Goal: Task Accomplishment & Management: Use online tool/utility

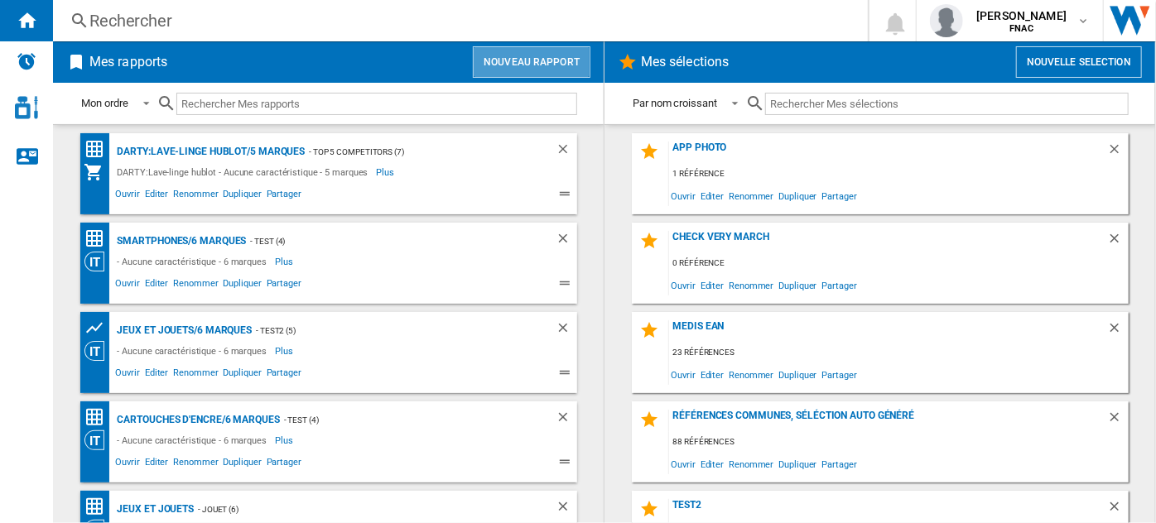
click at [526, 59] on button "Nouveau rapport" at bounding box center [532, 61] width 118 height 31
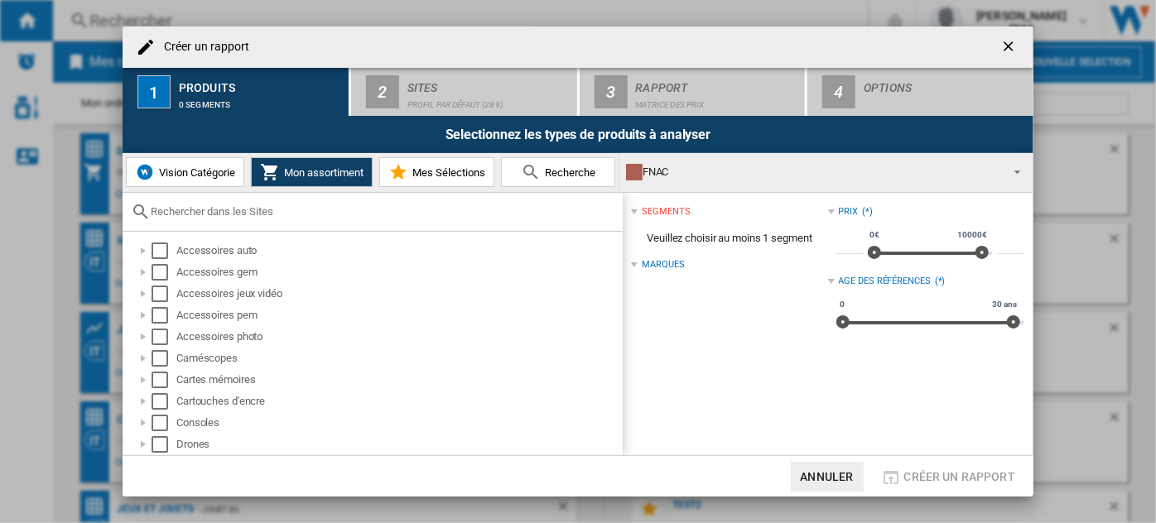
click at [190, 183] on button "Vision Catégorie" at bounding box center [185, 172] width 118 height 30
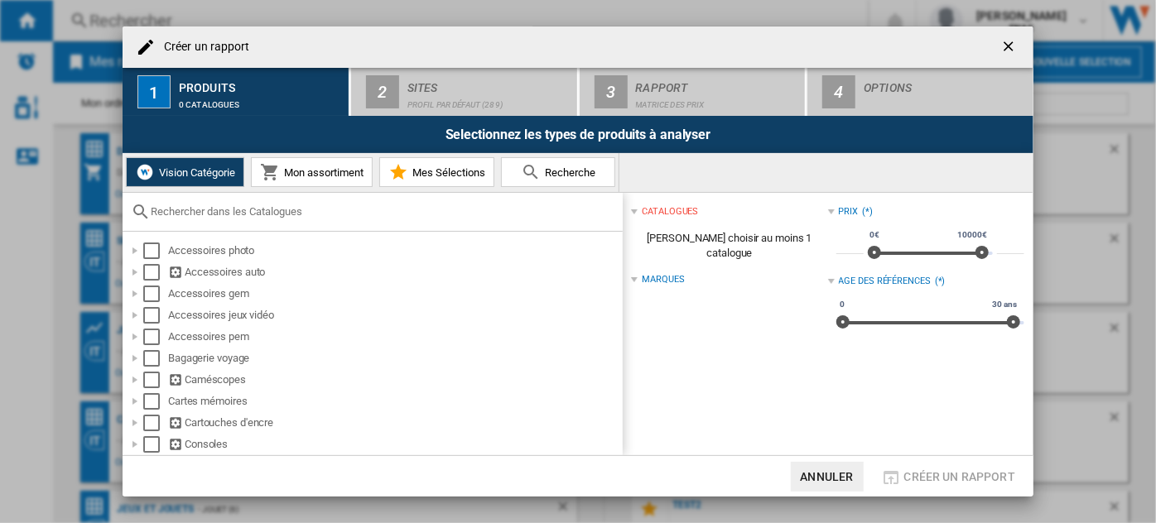
click at [214, 200] on div at bounding box center [373, 212] width 500 height 39
click at [214, 211] on input "text" at bounding box center [383, 211] width 464 height 12
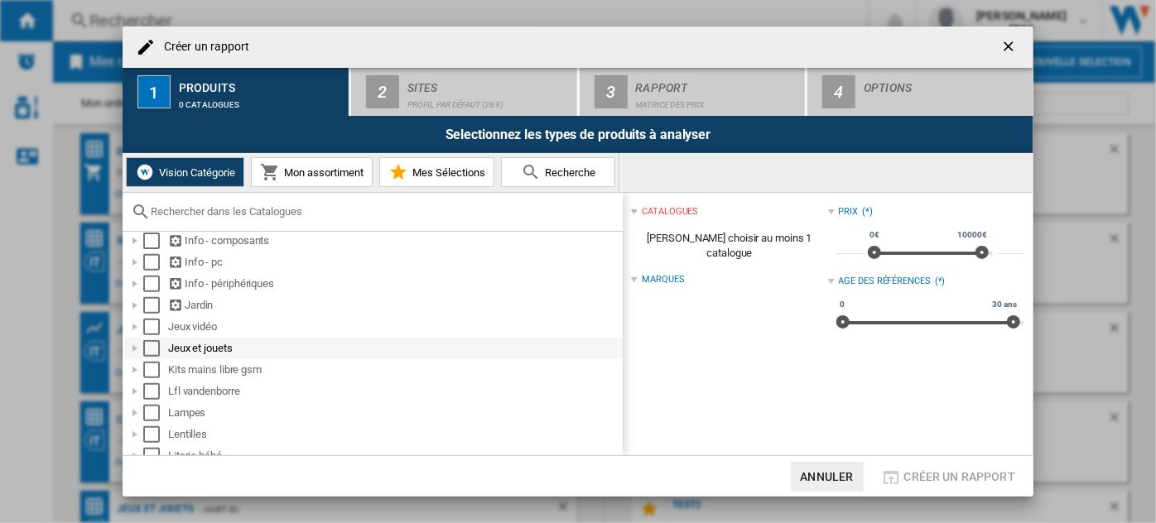
scroll to position [602, 0]
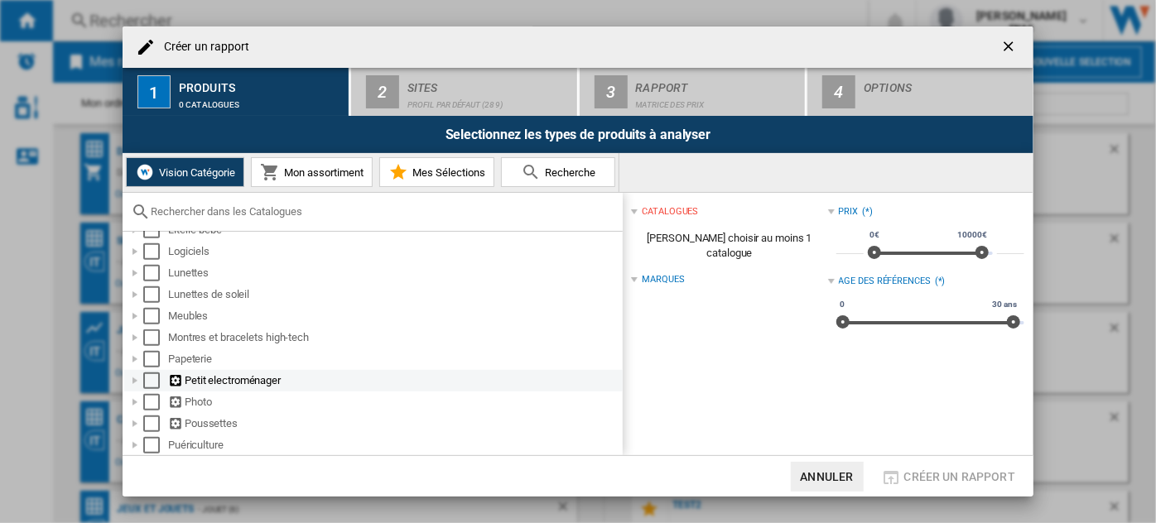
click at [136, 389] on div at bounding box center [135, 381] width 17 height 17
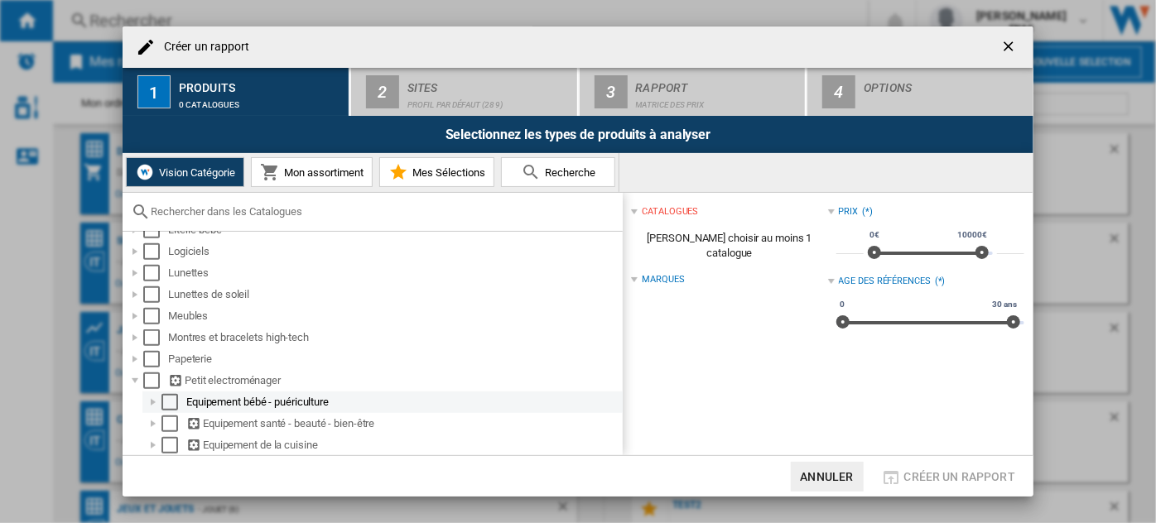
scroll to position [677, 0]
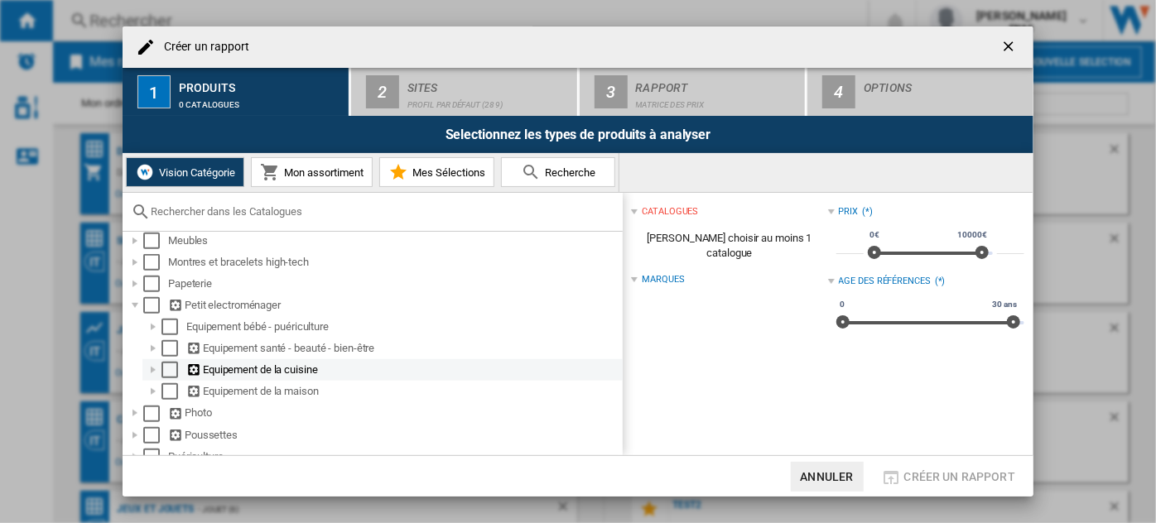
click at [155, 378] on div at bounding box center [153, 370] width 17 height 17
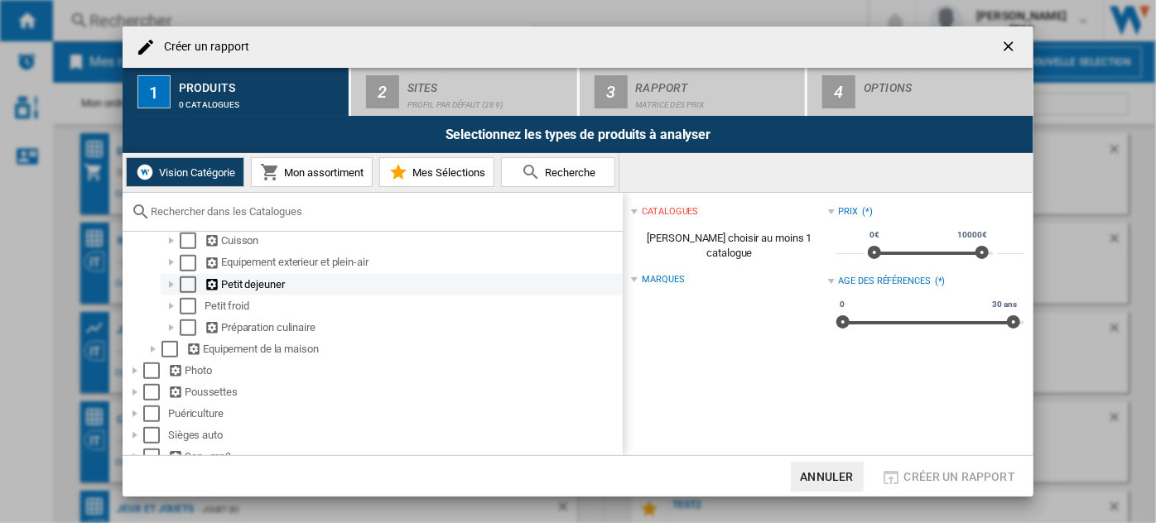
scroll to position [753, 0]
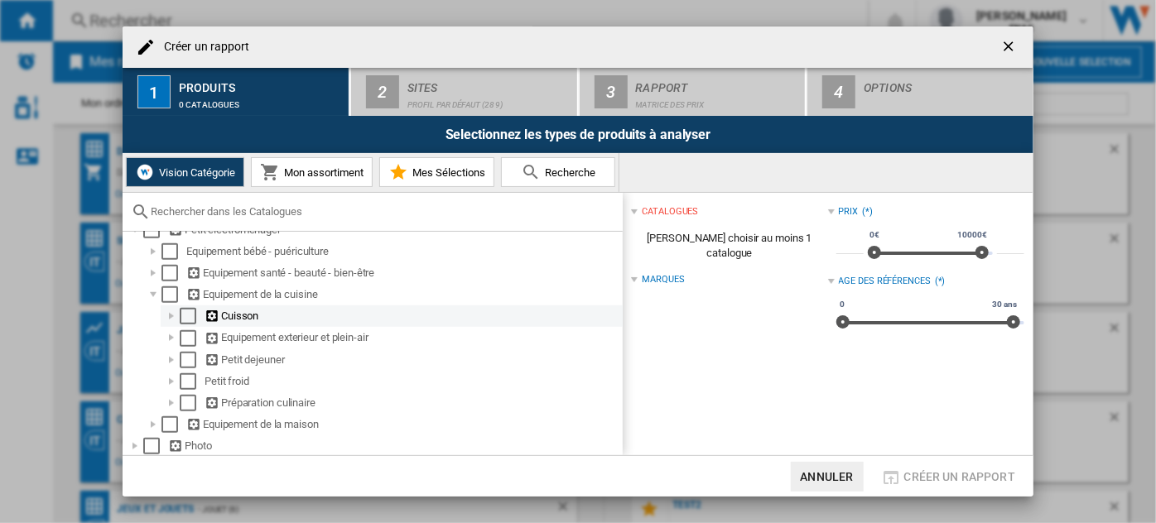
click at [171, 321] on div at bounding box center [171, 316] width 17 height 17
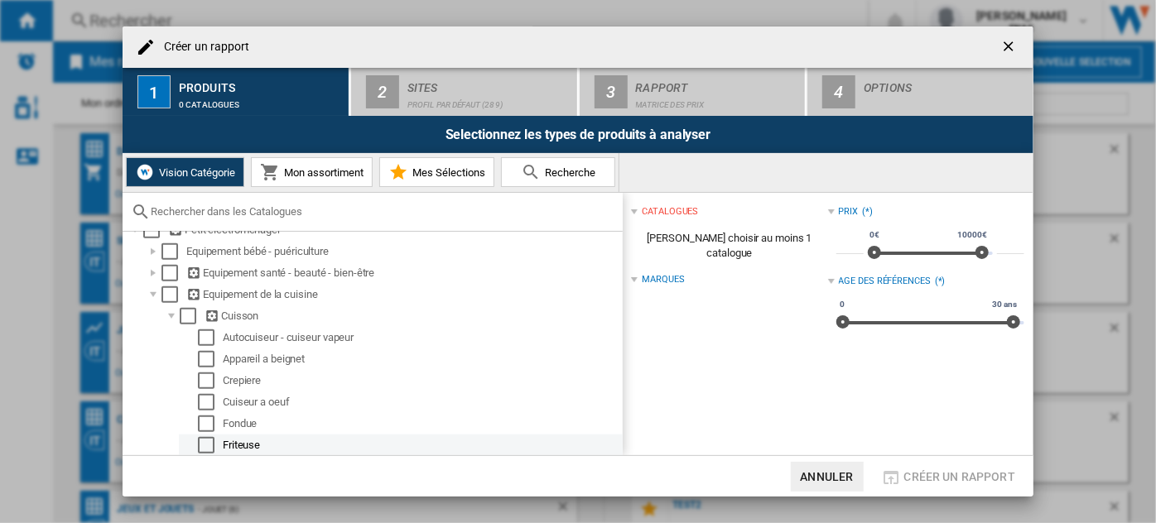
scroll to position [828, 0]
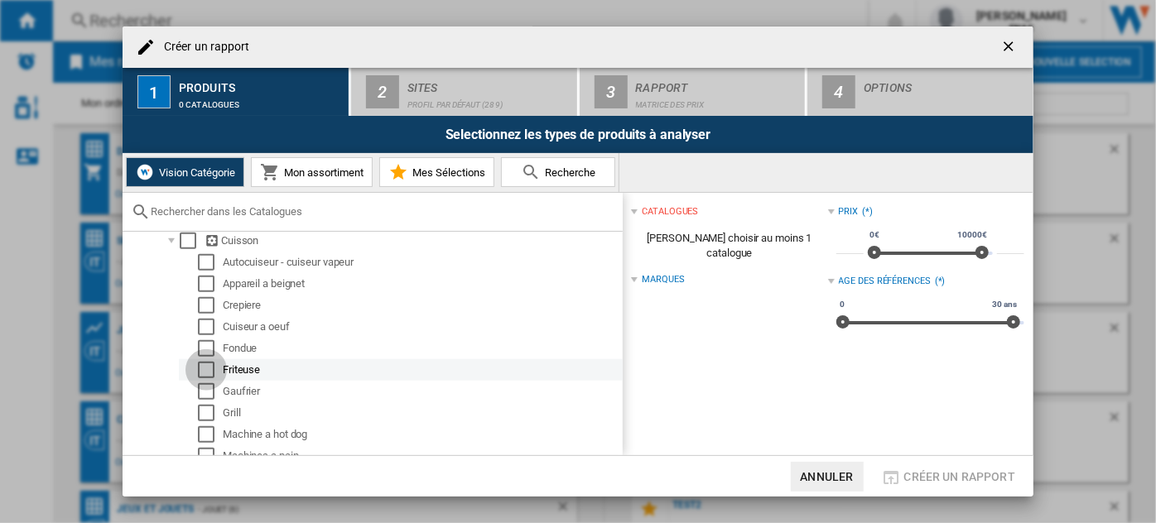
click at [209, 377] on div "Select" at bounding box center [206, 370] width 17 height 17
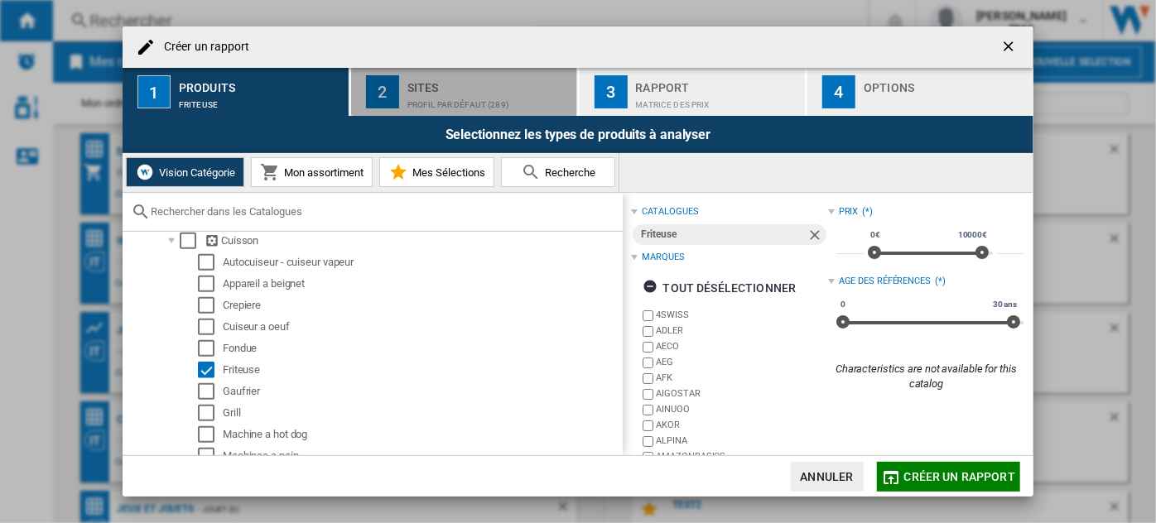
click at [440, 83] on div "Sites" at bounding box center [488, 83] width 163 height 17
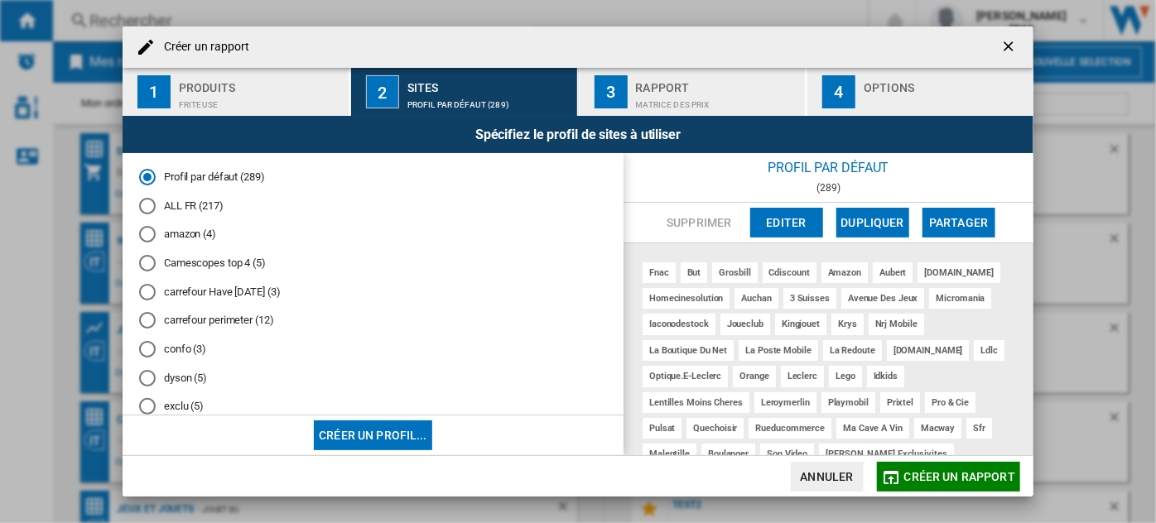
scroll to position [376, 0]
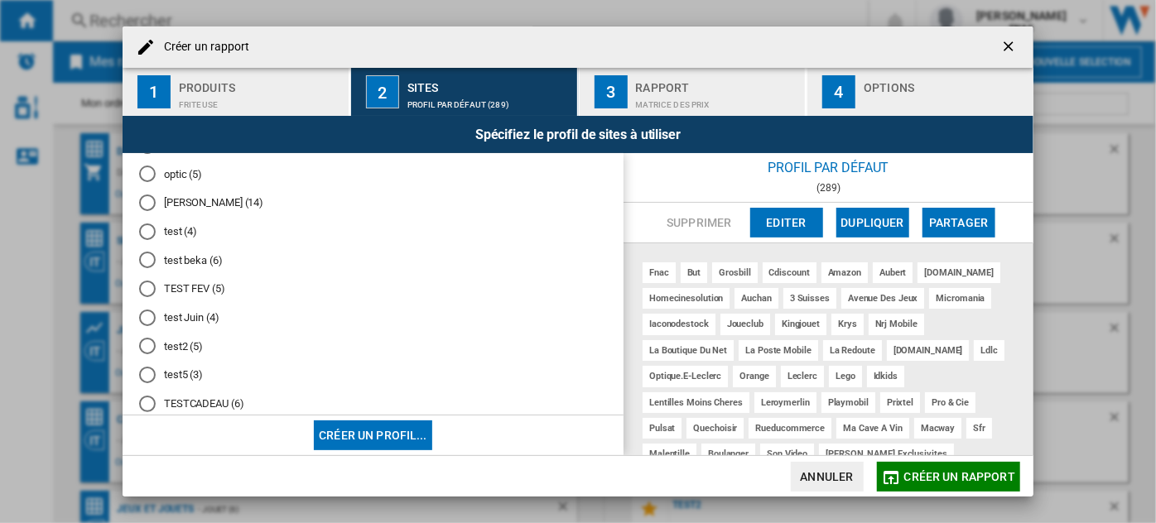
click at [185, 354] on md-radio-button "test2 (5)" at bounding box center [373, 347] width 468 height 16
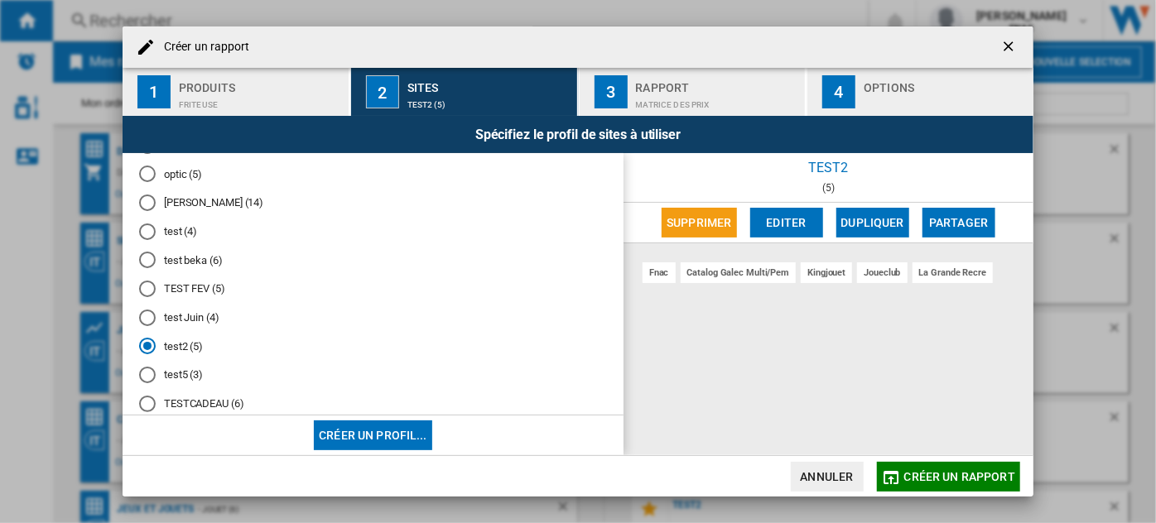
click at [187, 383] on md-radio-button "test5 (3)" at bounding box center [373, 376] width 468 height 16
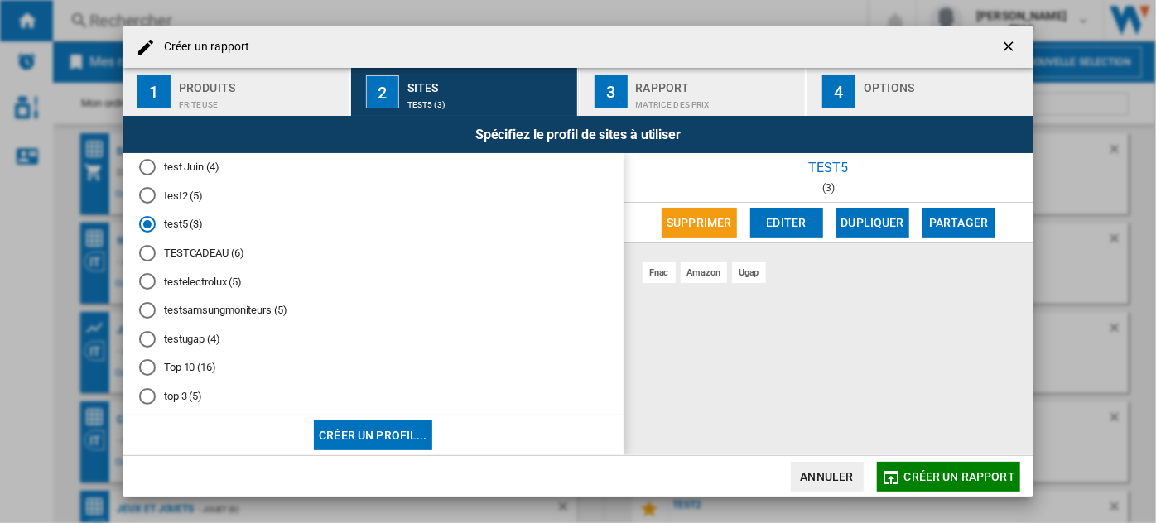
scroll to position [602, 0]
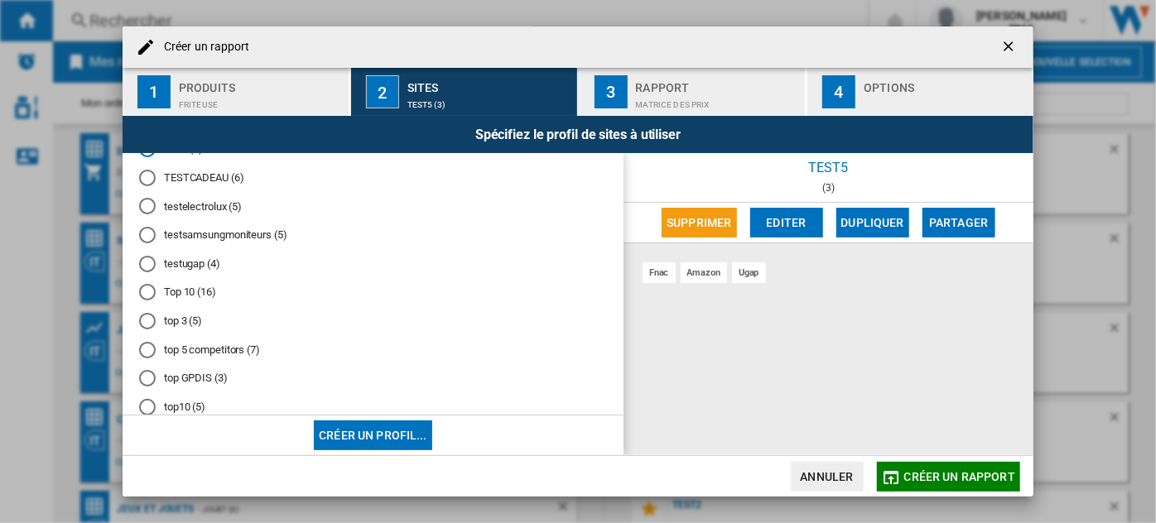
click at [190, 329] on md-radio-button "top 3 (5)" at bounding box center [373, 322] width 468 height 16
click at [694, 73] on button "3 Rapport Matrice des prix" at bounding box center [694, 92] width 228 height 48
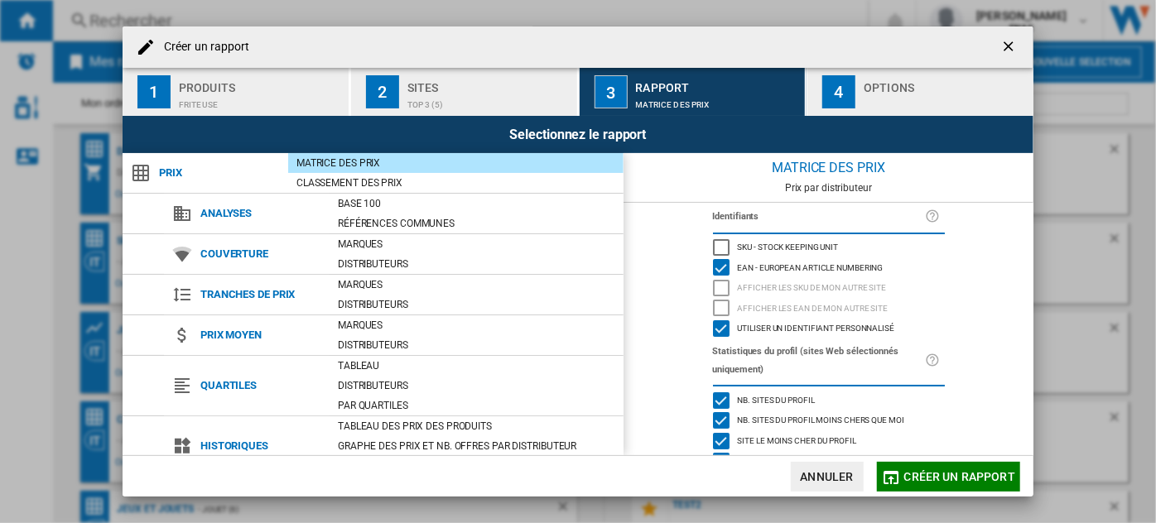
click at [873, 79] on div "Options" at bounding box center [944, 83] width 163 height 17
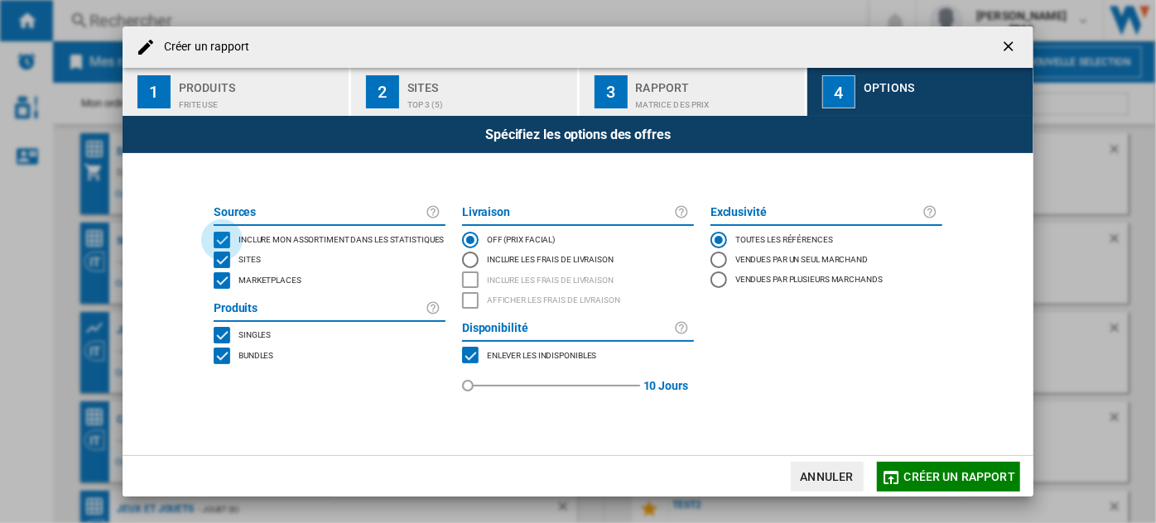
click at [230, 238] on div "INCLUDE MY SITE" at bounding box center [222, 240] width 17 height 17
click at [236, 236] on div "Inclure mon assortiment dans les statistiques" at bounding box center [339, 240] width 210 height 17
click at [246, 280] on span "Marketplaces" at bounding box center [269, 279] width 63 height 12
click at [248, 350] on span "Bundles" at bounding box center [255, 355] width 35 height 12
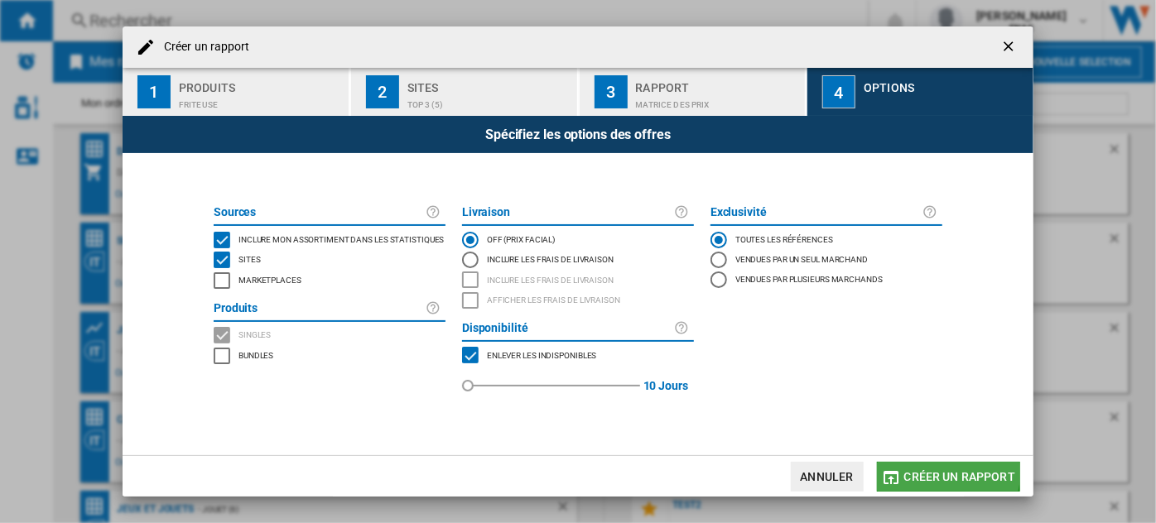
click at [940, 470] on span "Créer un rapport" at bounding box center [959, 476] width 111 height 13
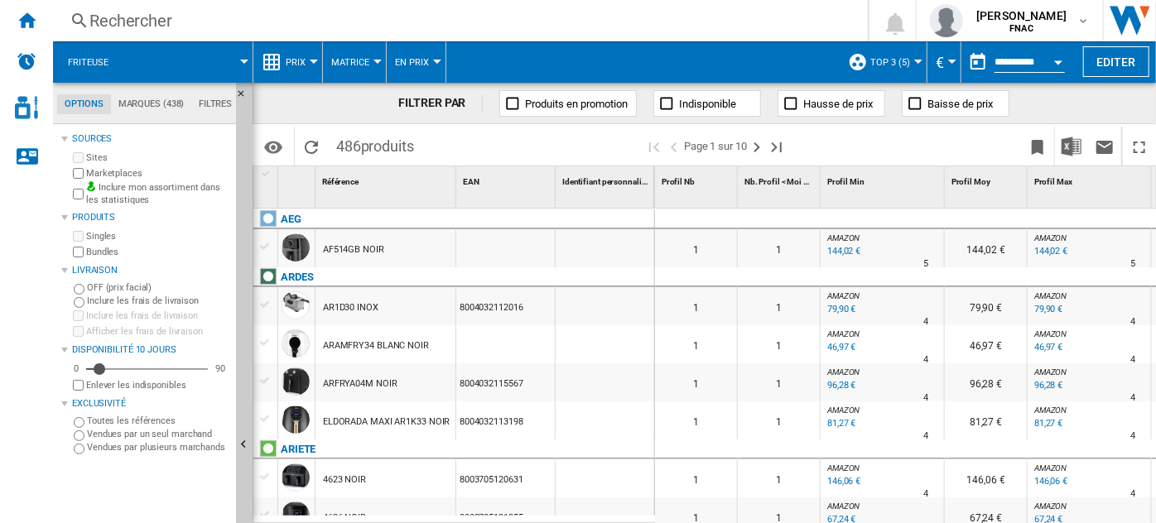
click at [294, 60] on span "Prix" at bounding box center [296, 62] width 20 height 11
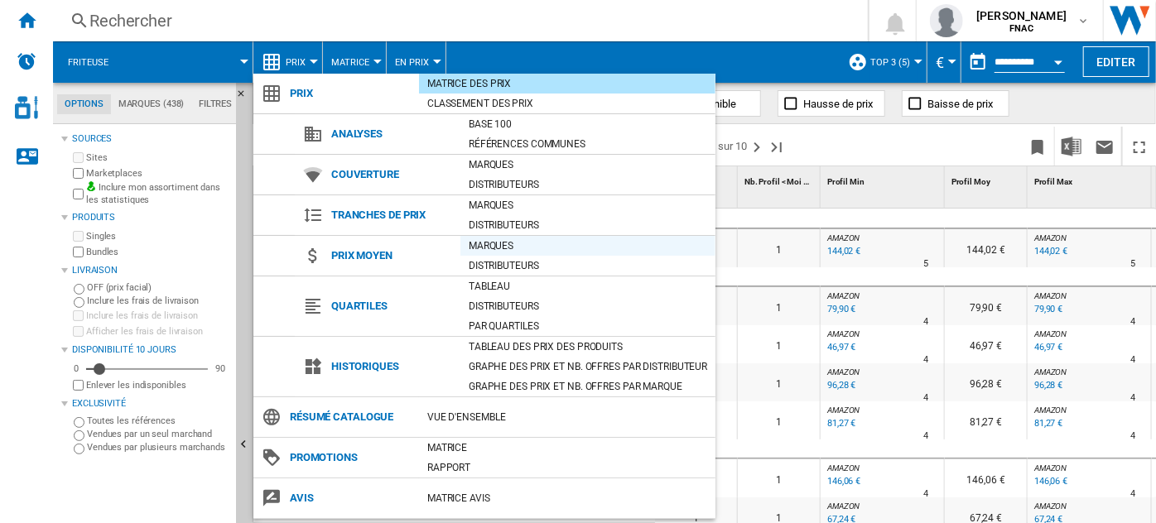
click at [501, 245] on div "Marques" at bounding box center [587, 246] width 255 height 17
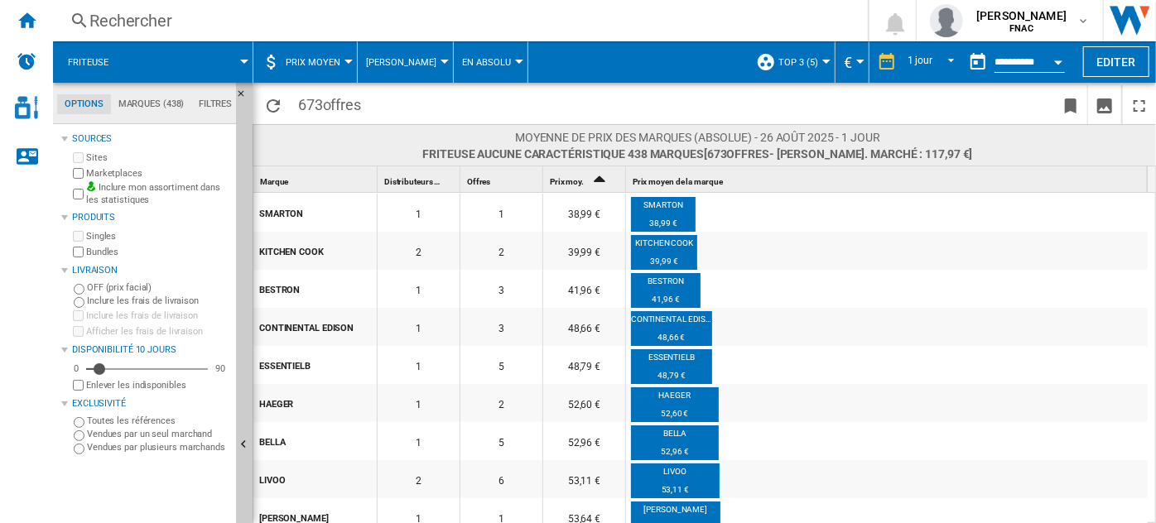
click at [514, 180] on div "Offres 1" at bounding box center [503, 179] width 79 height 26
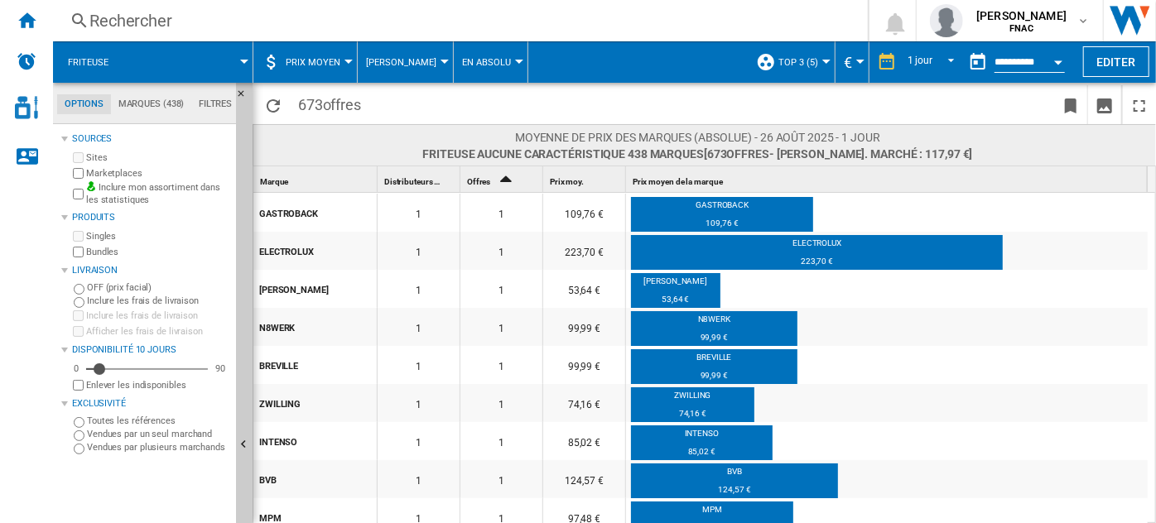
click at [512, 180] on icon "Sort Ascending" at bounding box center [506, 177] width 28 height 23
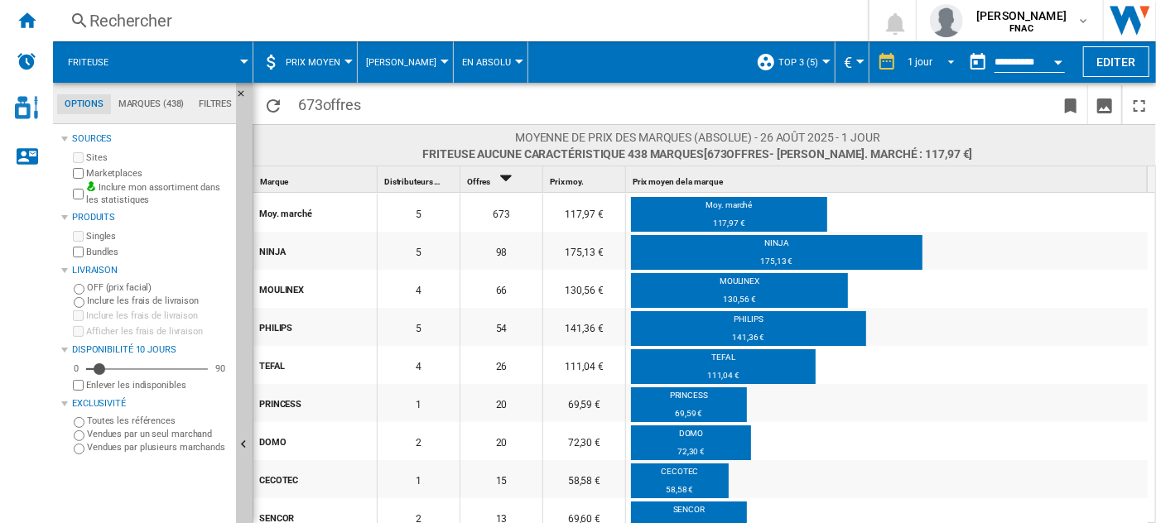
click at [925, 56] on div "1 jour" at bounding box center [919, 62] width 25 height 12
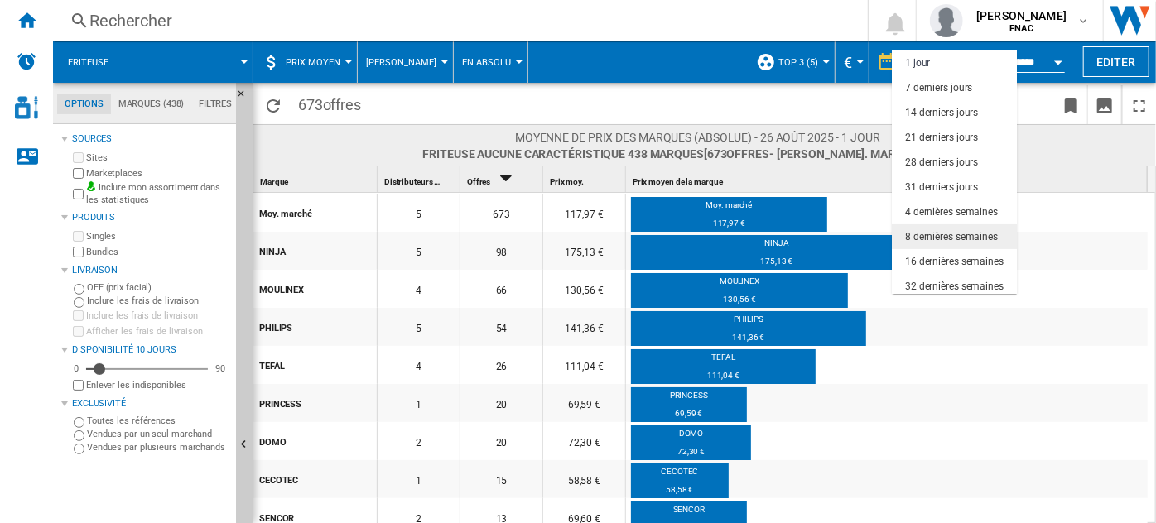
scroll to position [103, 0]
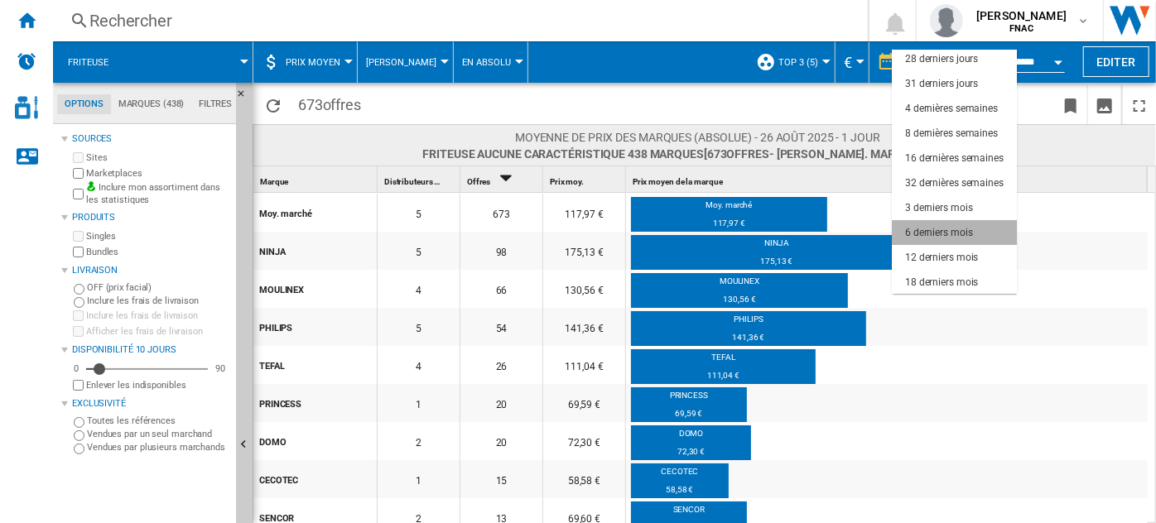
click at [945, 231] on div "6 derniers mois" at bounding box center [939, 233] width 68 height 14
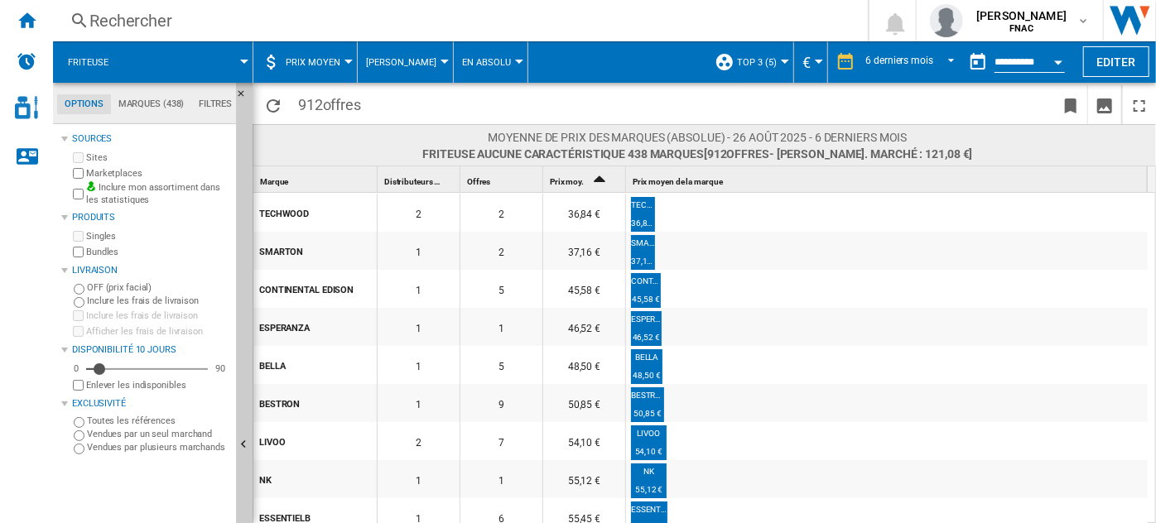
click at [490, 183] on div "Offres 1" at bounding box center [503, 179] width 79 height 26
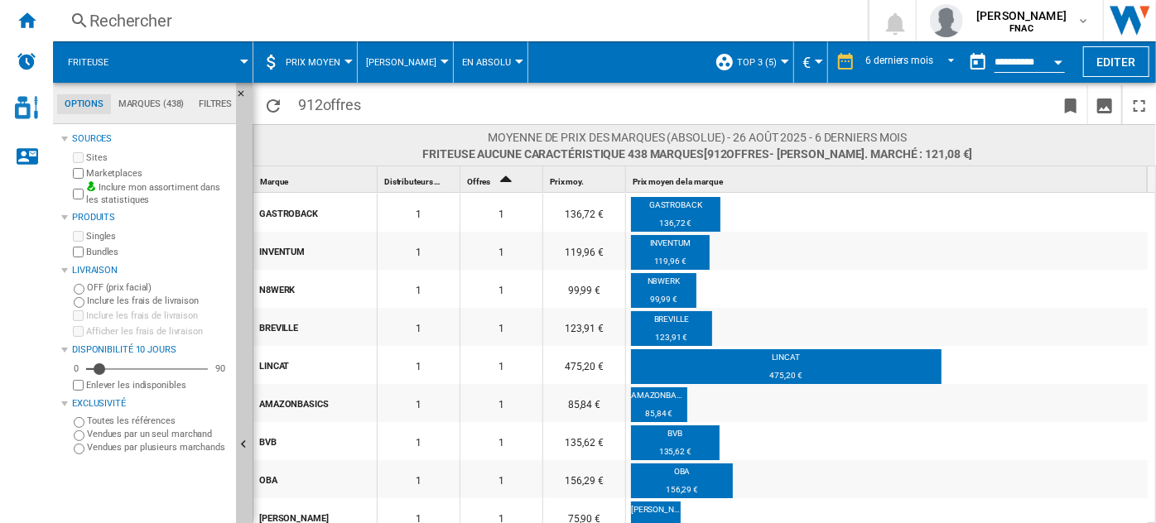
click at [493, 182] on icon "Sort Ascending" at bounding box center [506, 177] width 28 height 23
